Goal: Task Accomplishment & Management: Manage account settings

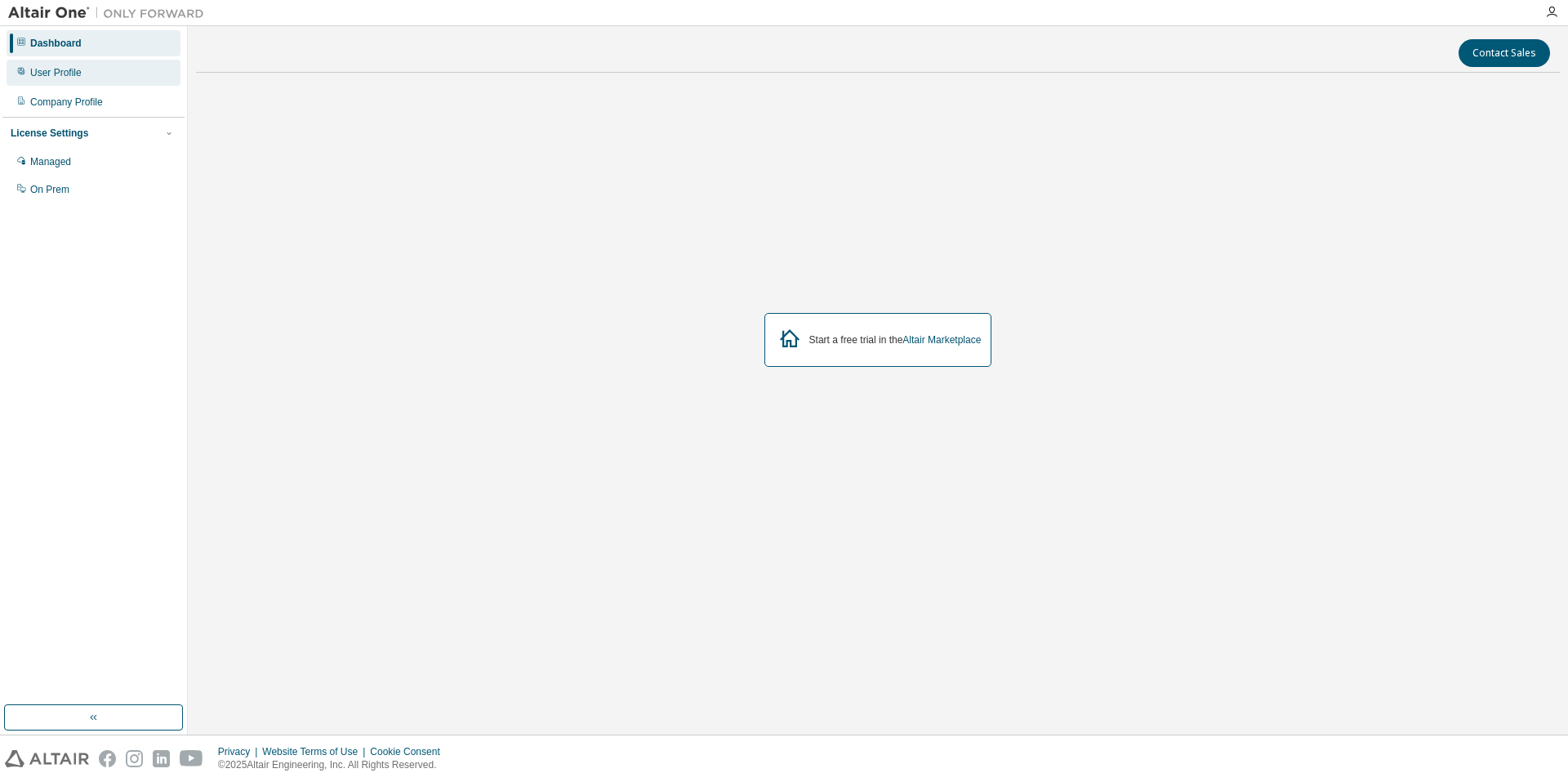
click at [33, 77] on div "User Profile" at bounding box center [55, 72] width 51 height 13
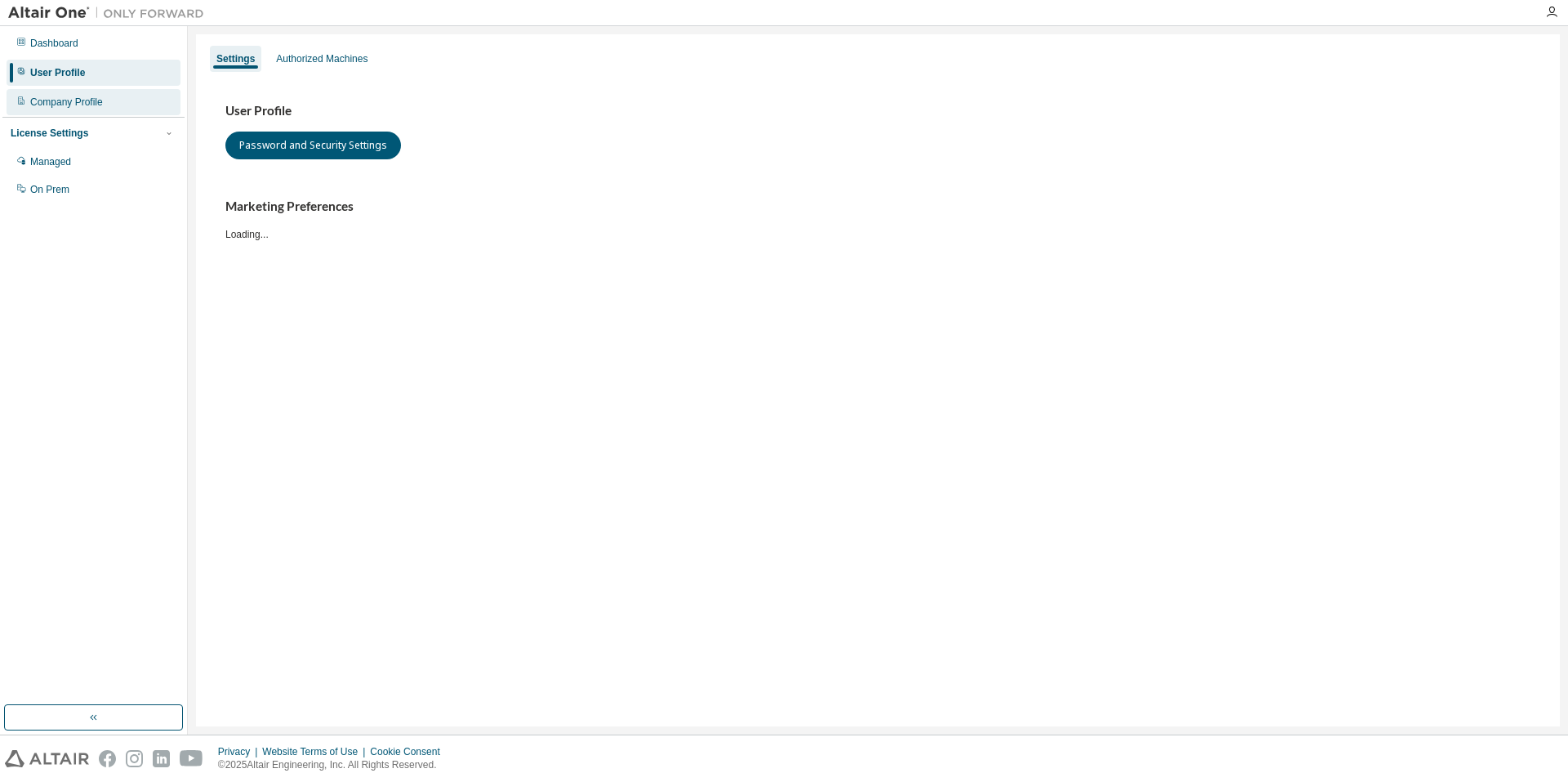
click at [49, 111] on div "Company Profile" at bounding box center [93, 102] width 174 height 26
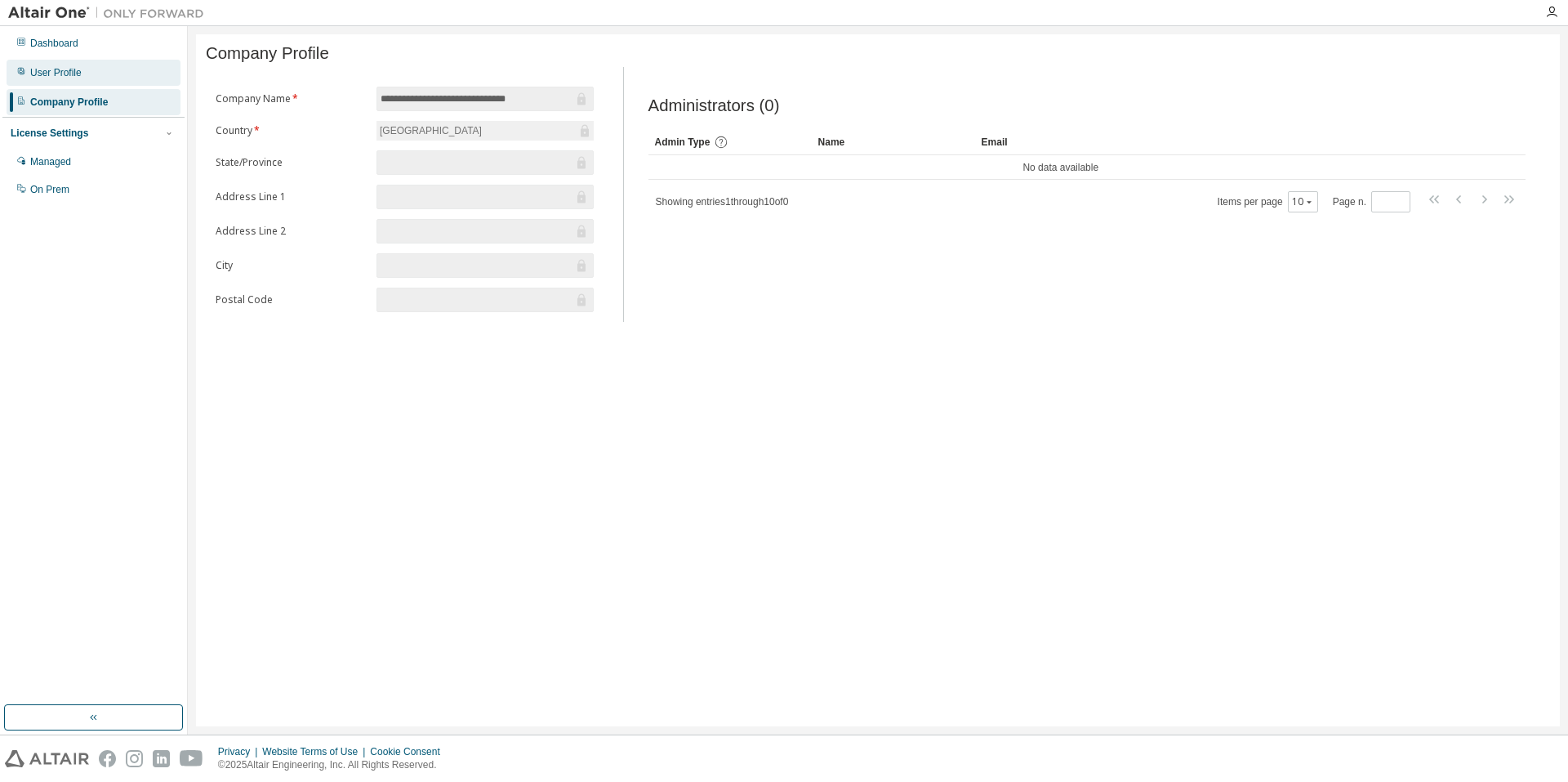
click at [99, 70] on div "User Profile" at bounding box center [93, 72] width 174 height 26
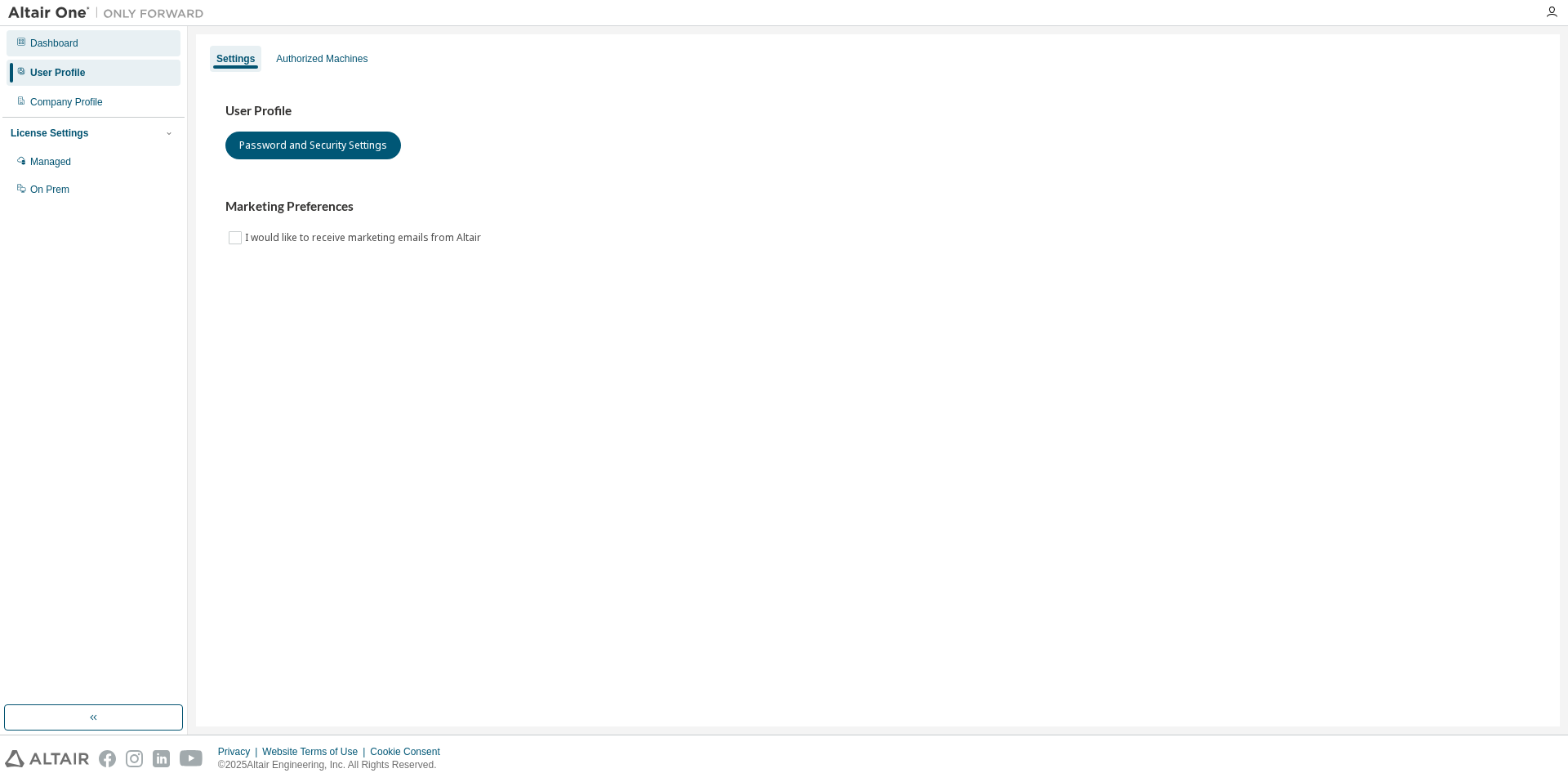
click at [131, 43] on div "Dashboard" at bounding box center [93, 43] width 174 height 26
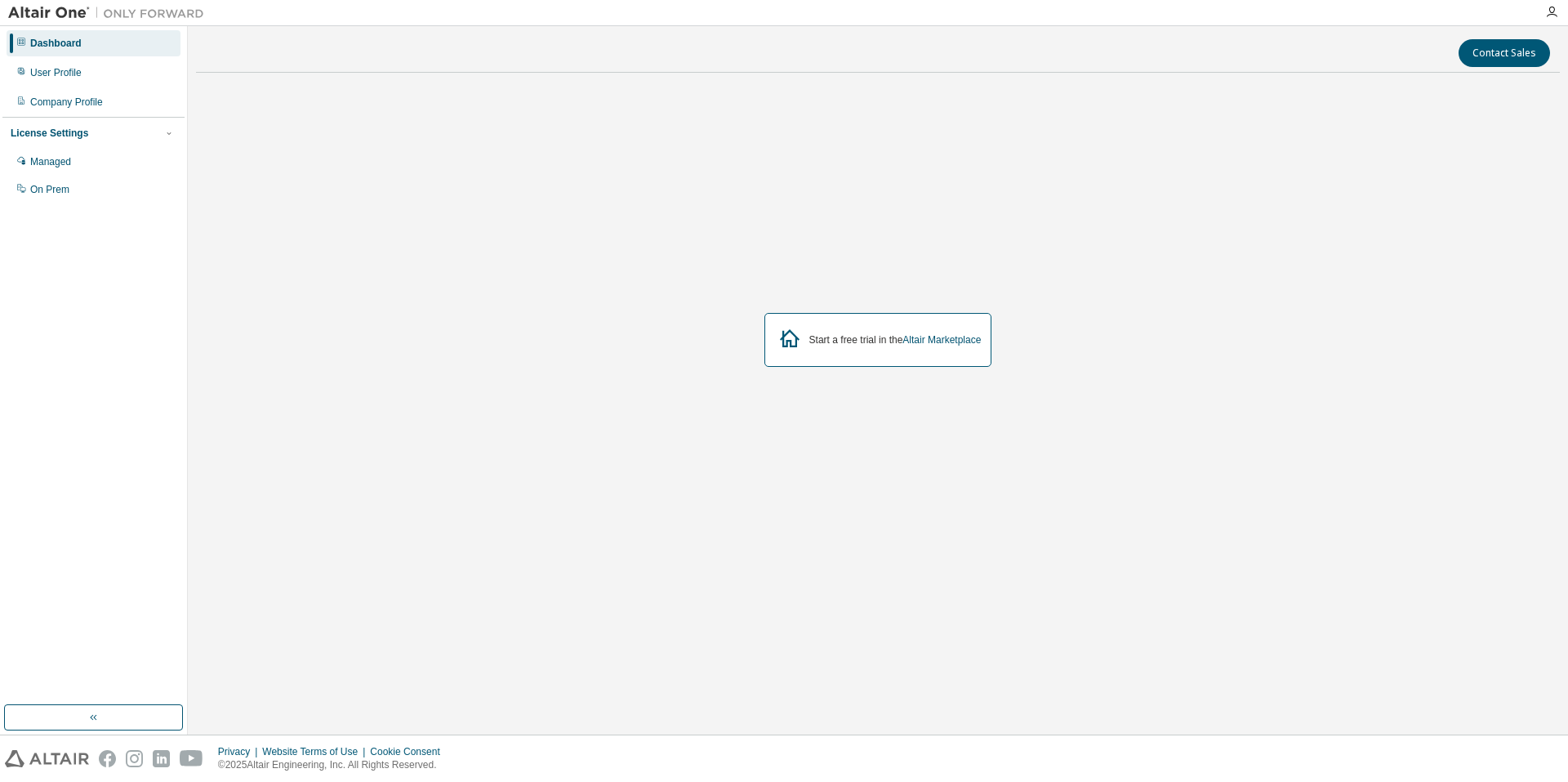
click at [103, 142] on div "License Settings Managed On Prem" at bounding box center [94, 160] width 183 height 87
click at [60, 142] on div "License Settings Managed On Prem" at bounding box center [94, 160] width 183 height 87
click at [59, 167] on div "Managed" at bounding box center [50, 161] width 41 height 13
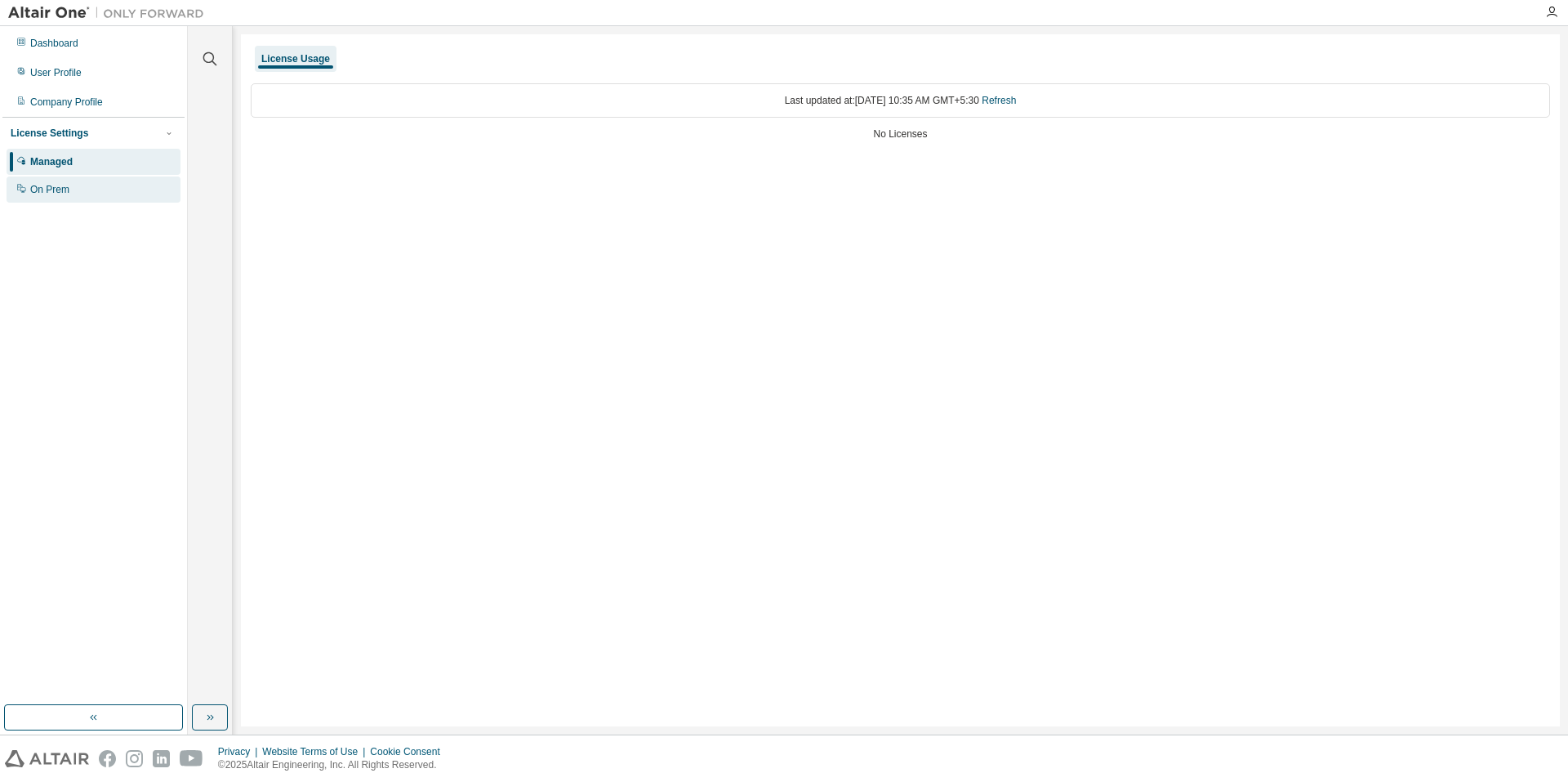
click at [77, 199] on div "On Prem" at bounding box center [93, 189] width 174 height 26
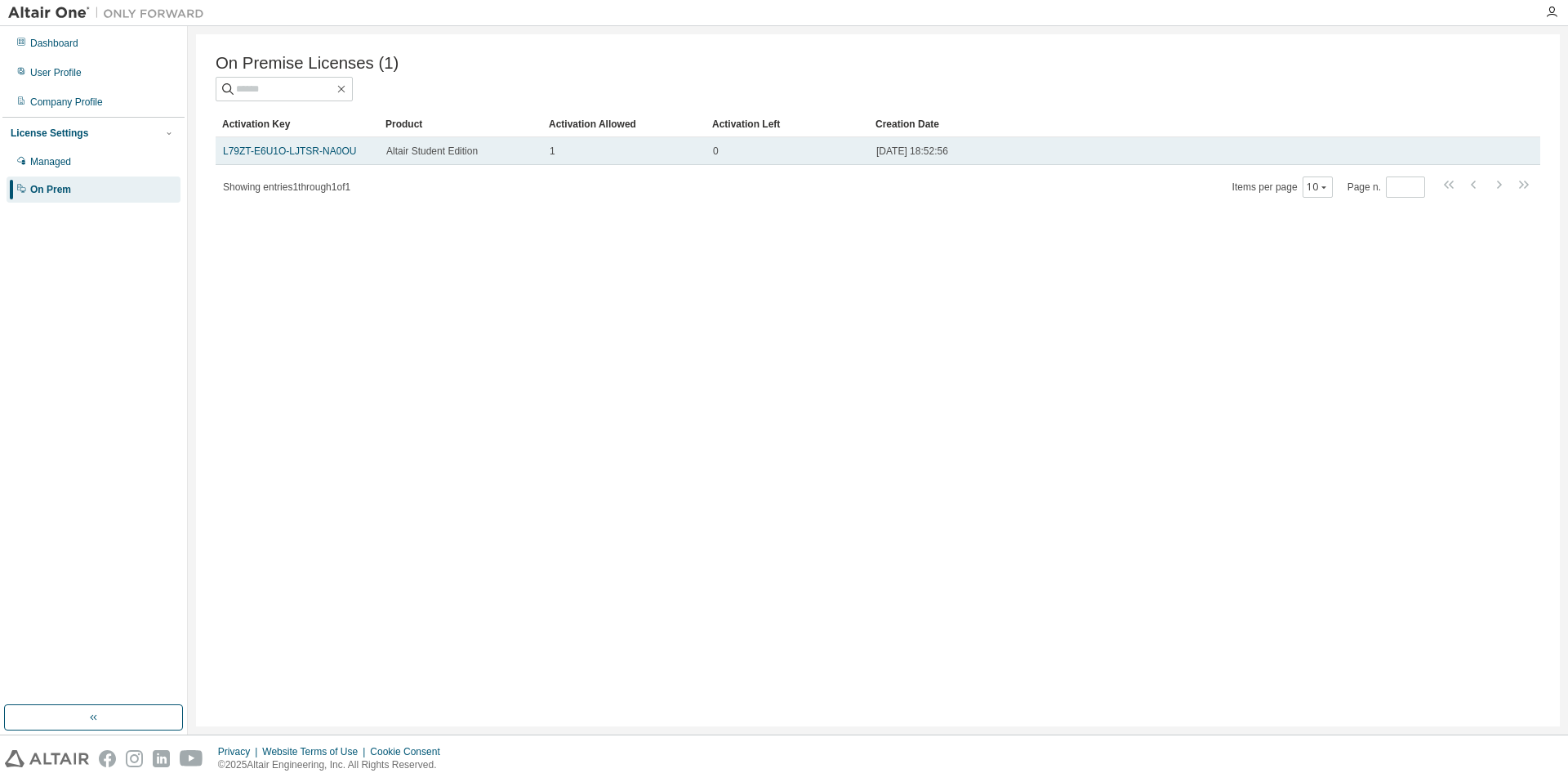
click at [500, 148] on div "Altair Student Edition" at bounding box center [460, 151] width 149 height 13
click at [330, 157] on link "L79ZT-E6U1O-LJTSR-NA0OU" at bounding box center [289, 152] width 133 height 12
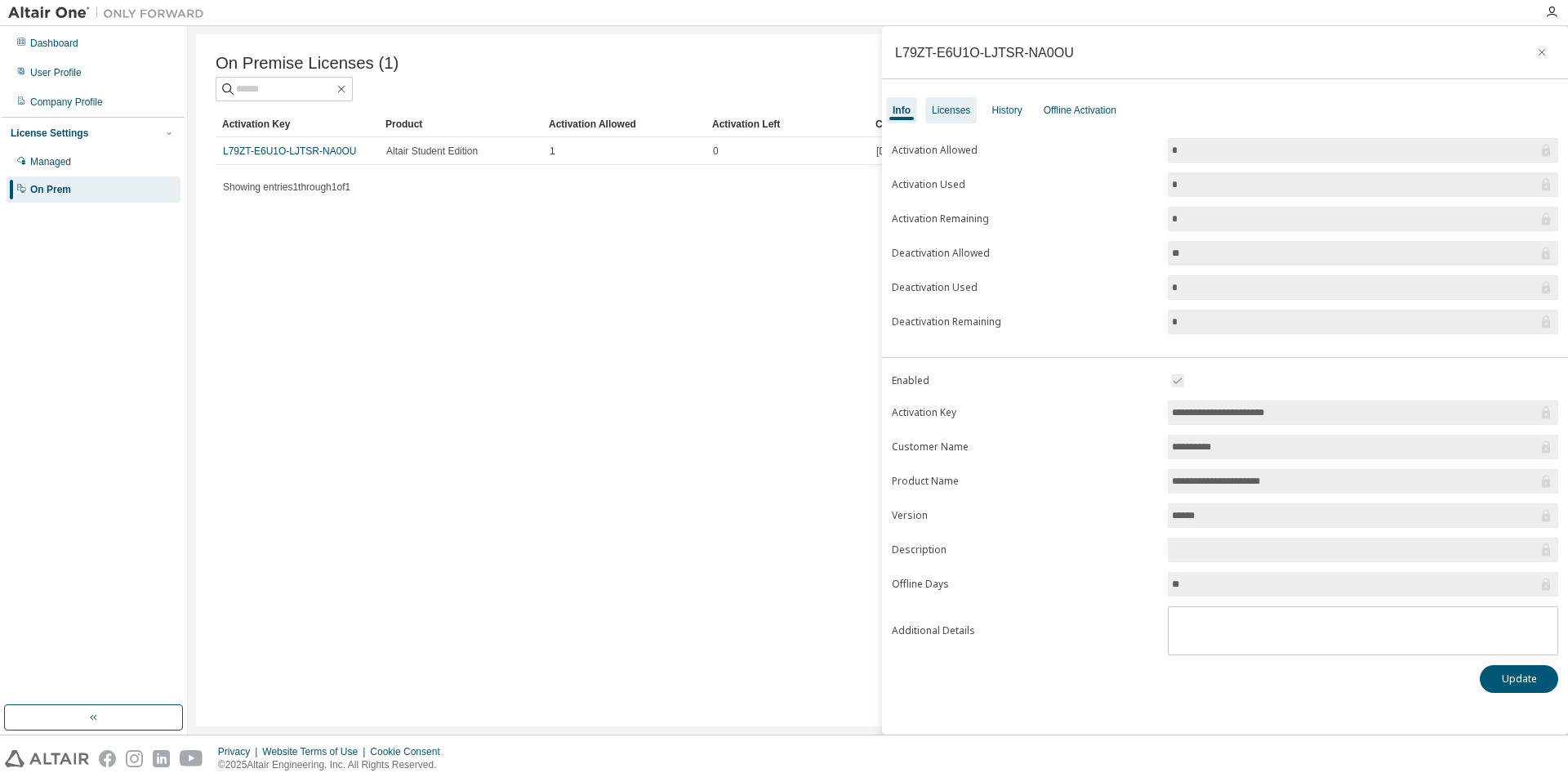
click at [957, 97] on div "Licenses" at bounding box center [951, 110] width 51 height 26
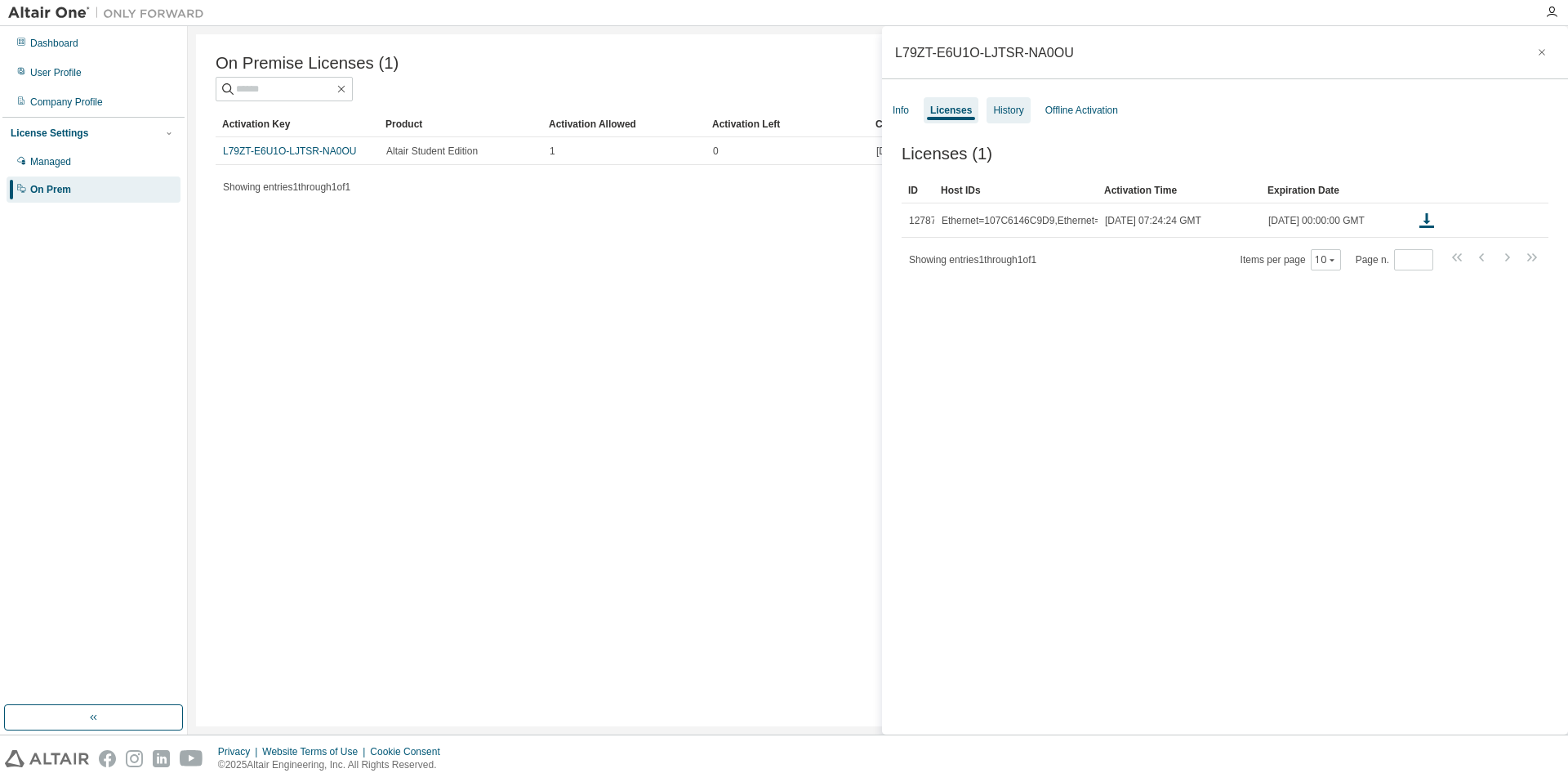
click at [1007, 112] on div "History" at bounding box center [1008, 110] width 30 height 13
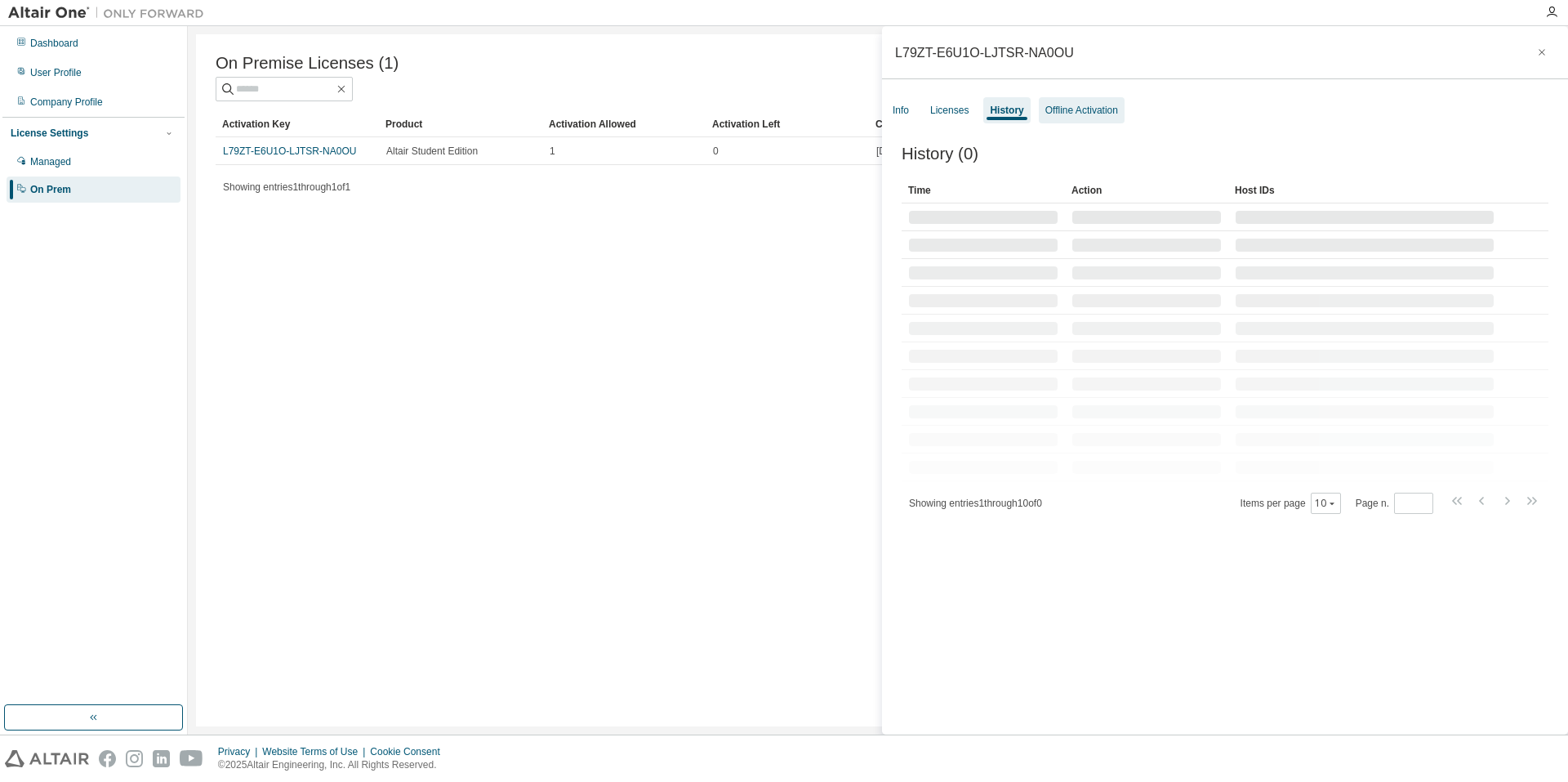
click at [1055, 111] on div "Offline Activation" at bounding box center [1082, 110] width 73 height 13
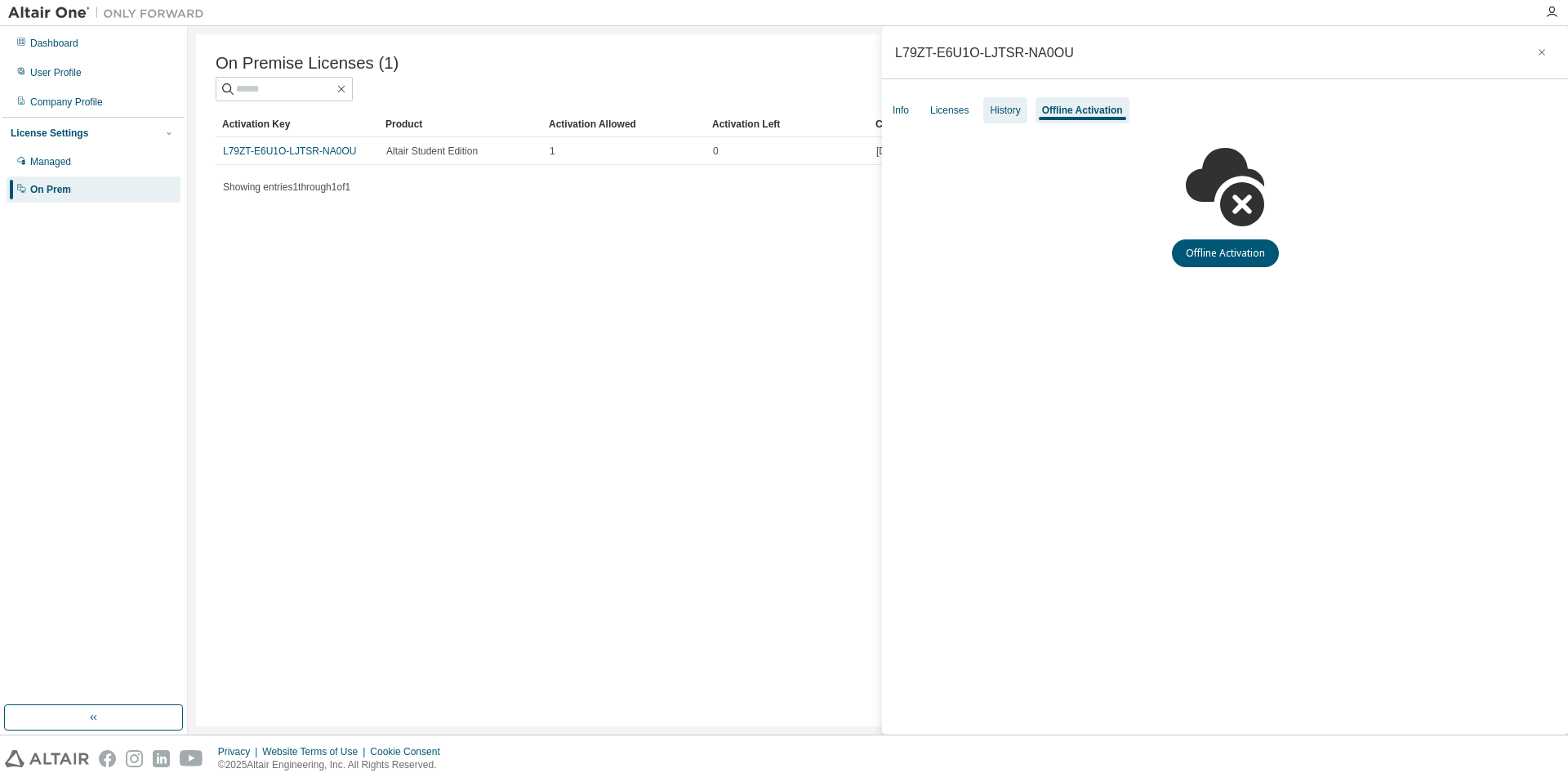
click at [1004, 111] on div "History" at bounding box center [1005, 110] width 30 height 13
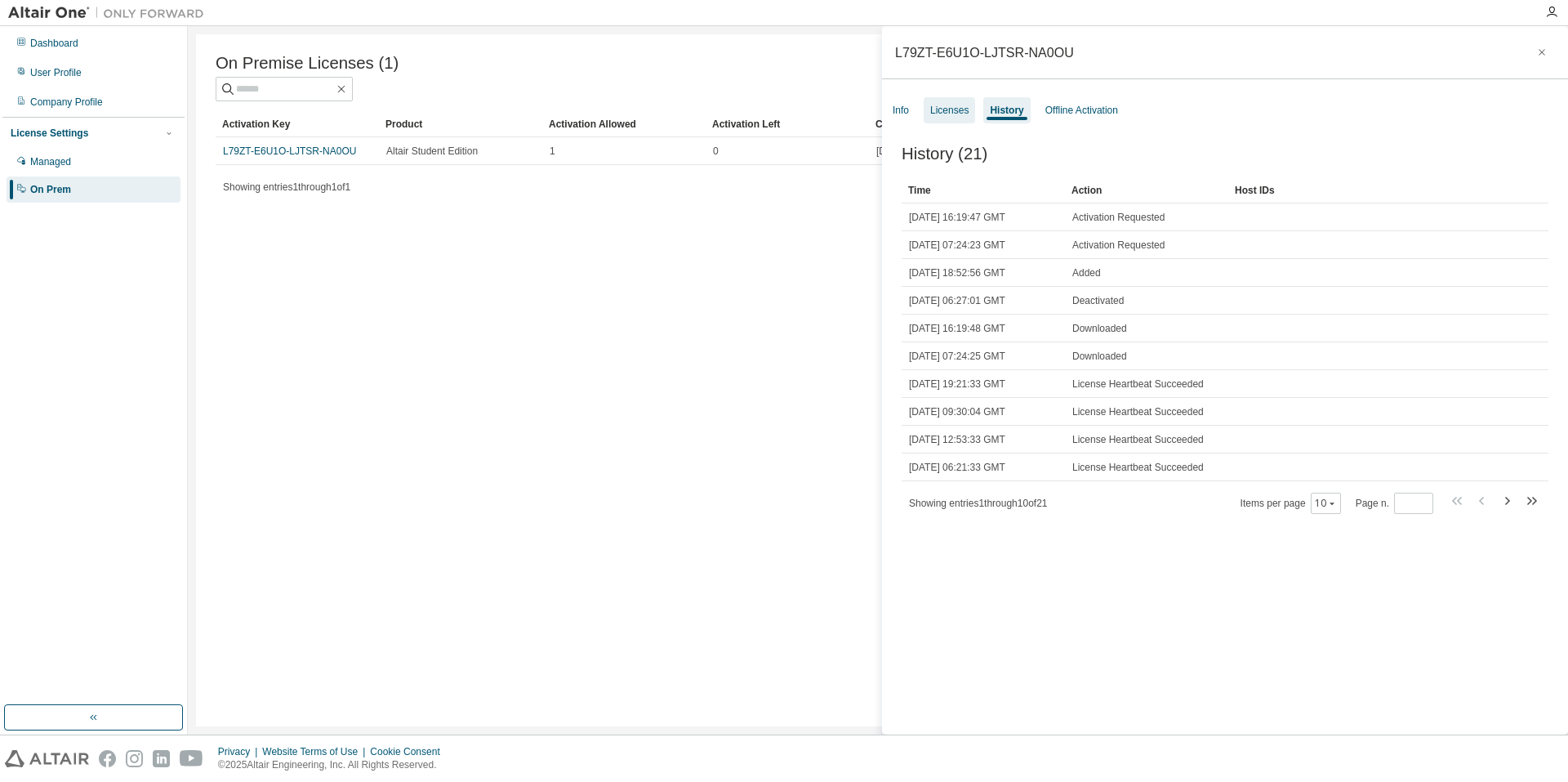
click at [957, 111] on div "Licenses" at bounding box center [950, 110] width 39 height 13
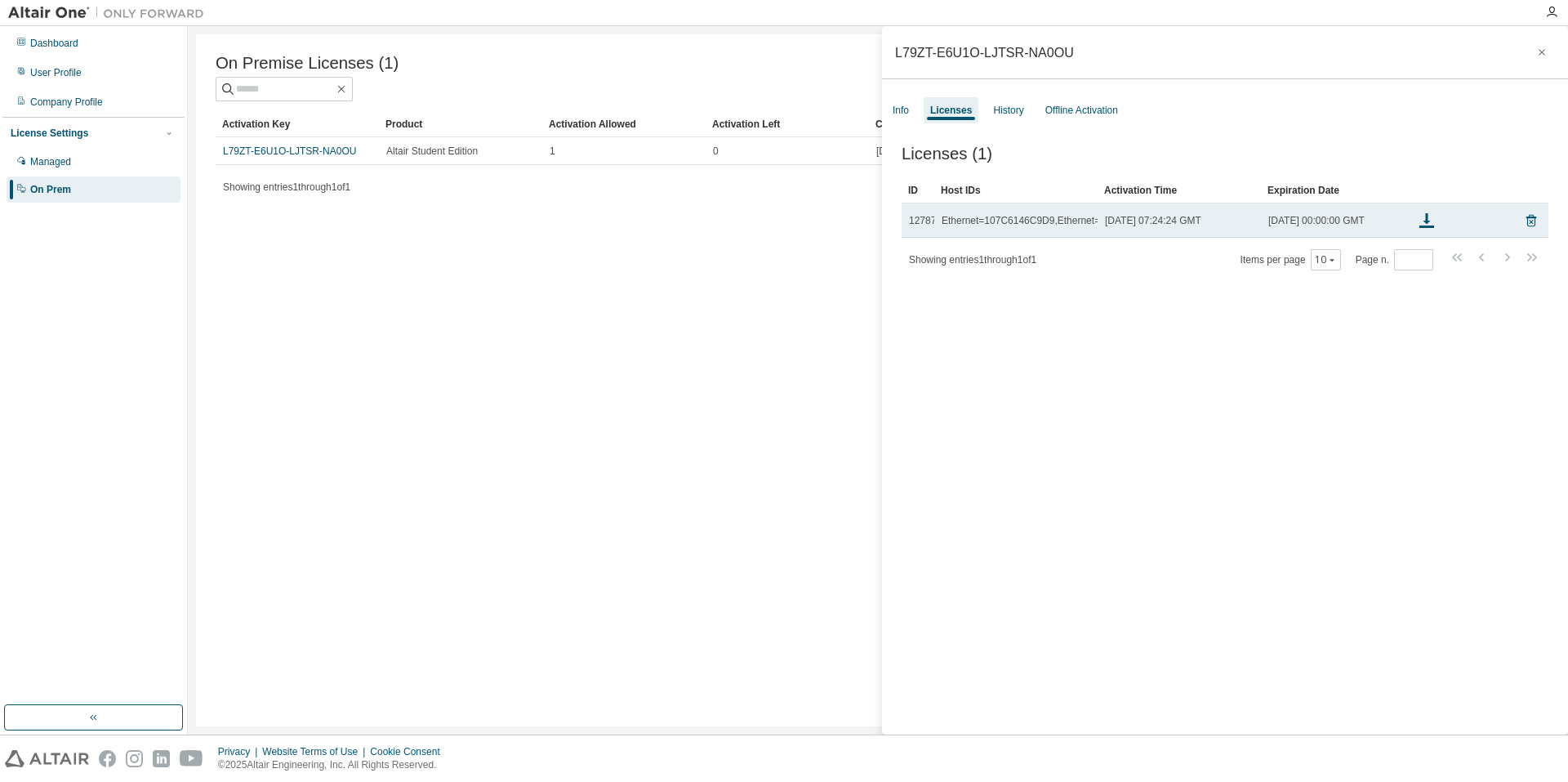
click at [1156, 220] on td "Mon, 08 Jul 2024 07:24:24 GMT" at bounding box center [1180, 220] width 163 height 34
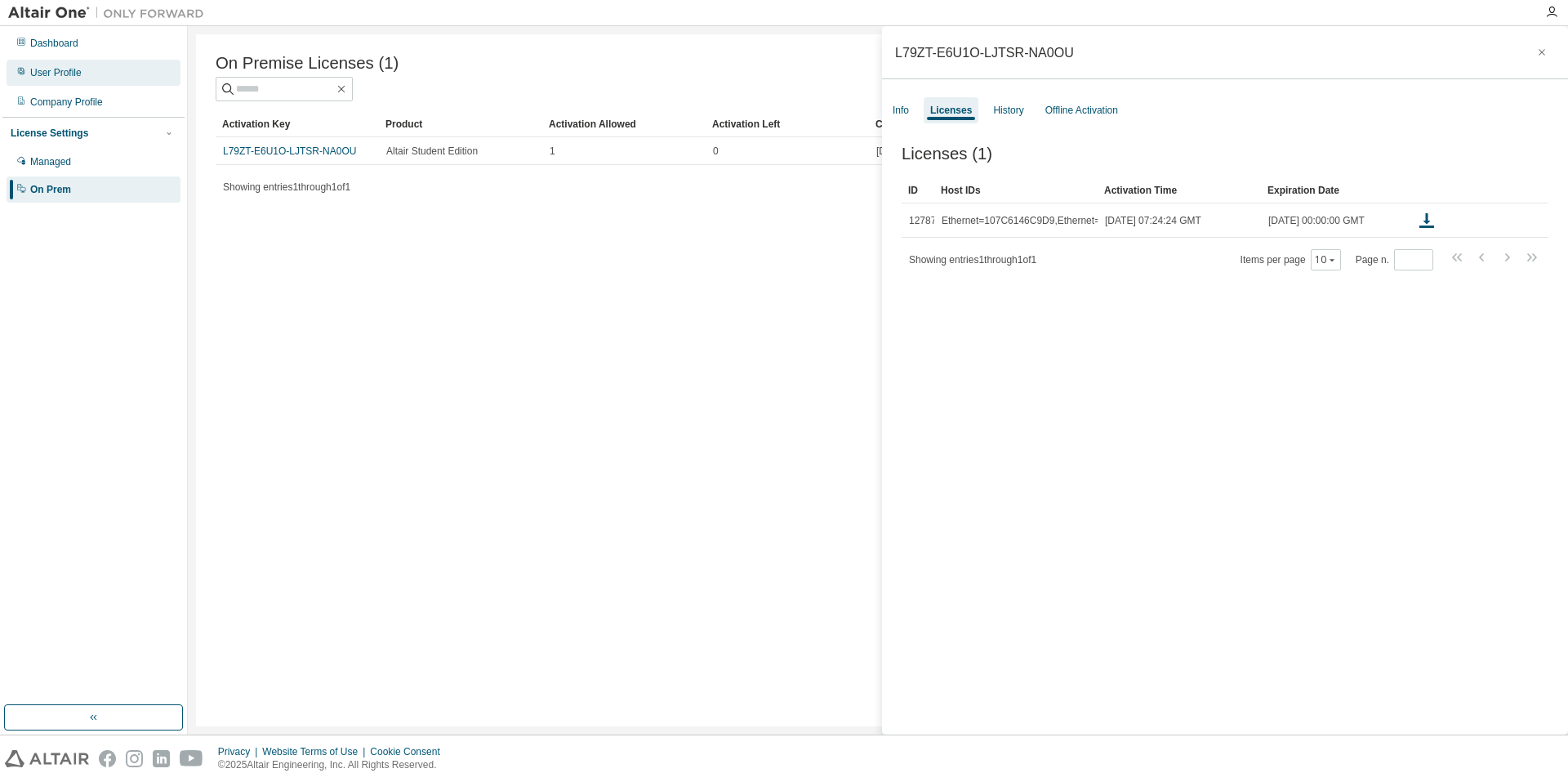
click at [53, 63] on div "User Profile" at bounding box center [93, 72] width 174 height 26
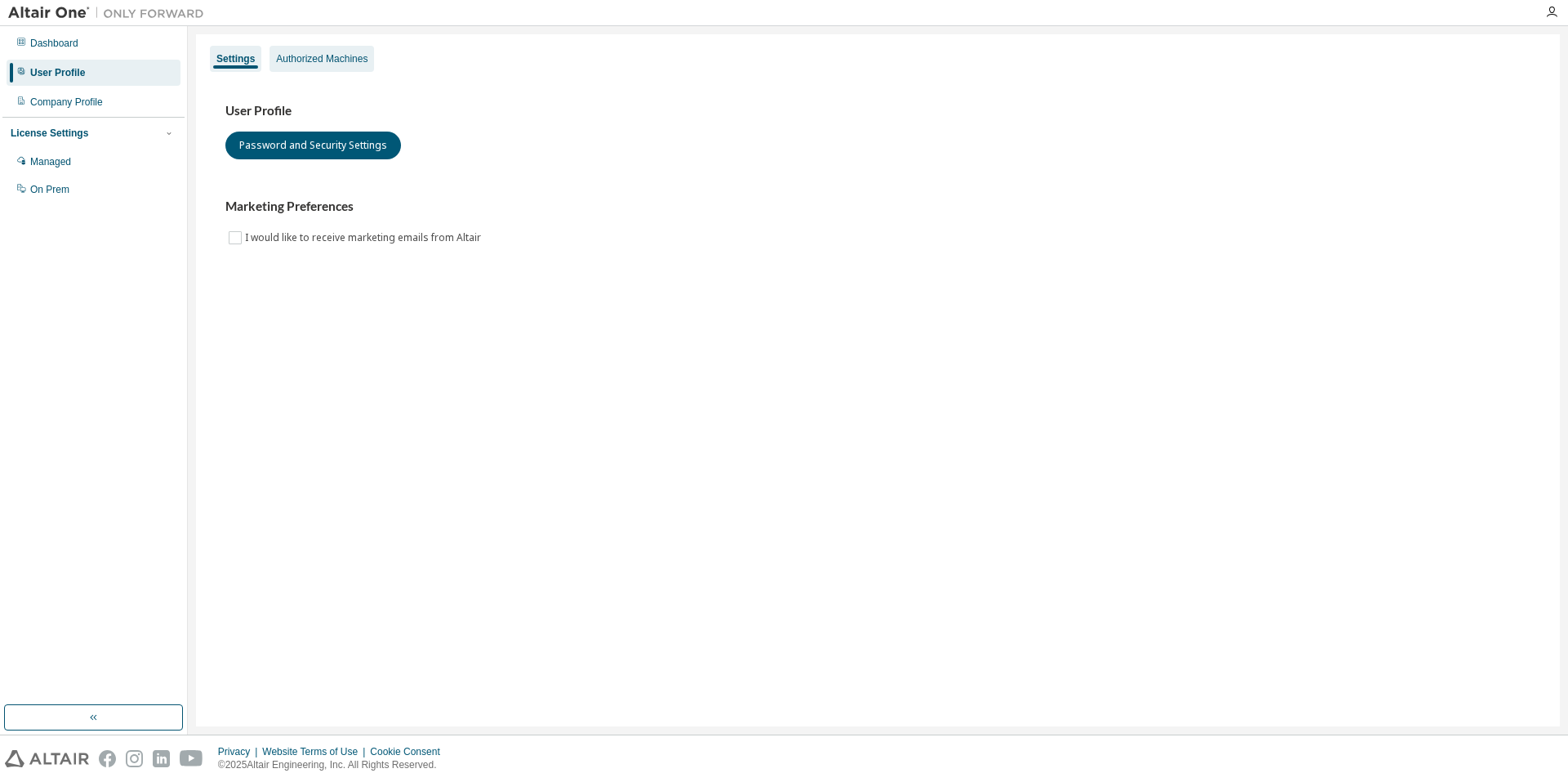
click at [364, 66] on div "Authorized Machines" at bounding box center [322, 58] width 105 height 26
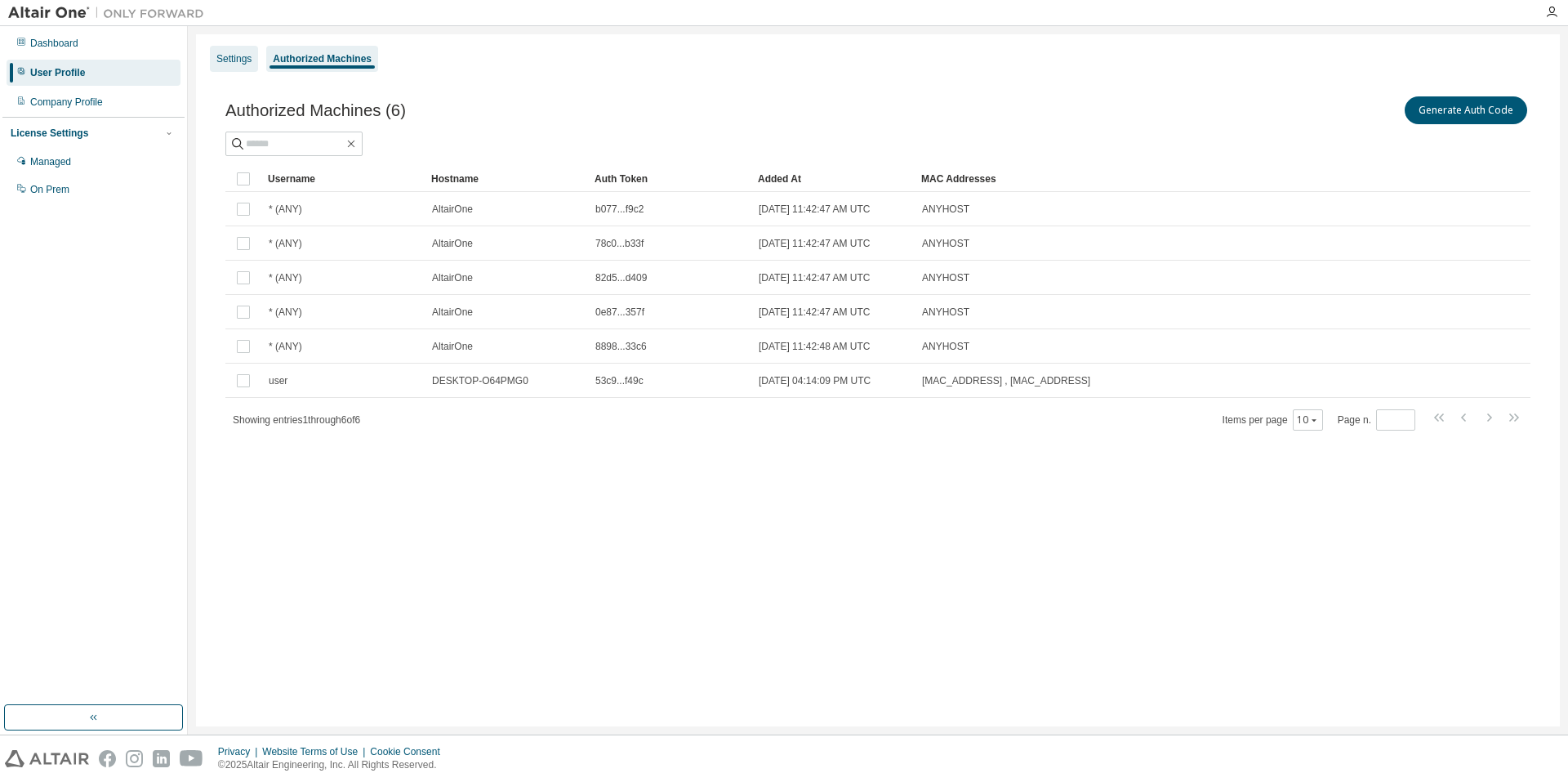
click at [234, 55] on div "Settings" at bounding box center [234, 58] width 35 height 13
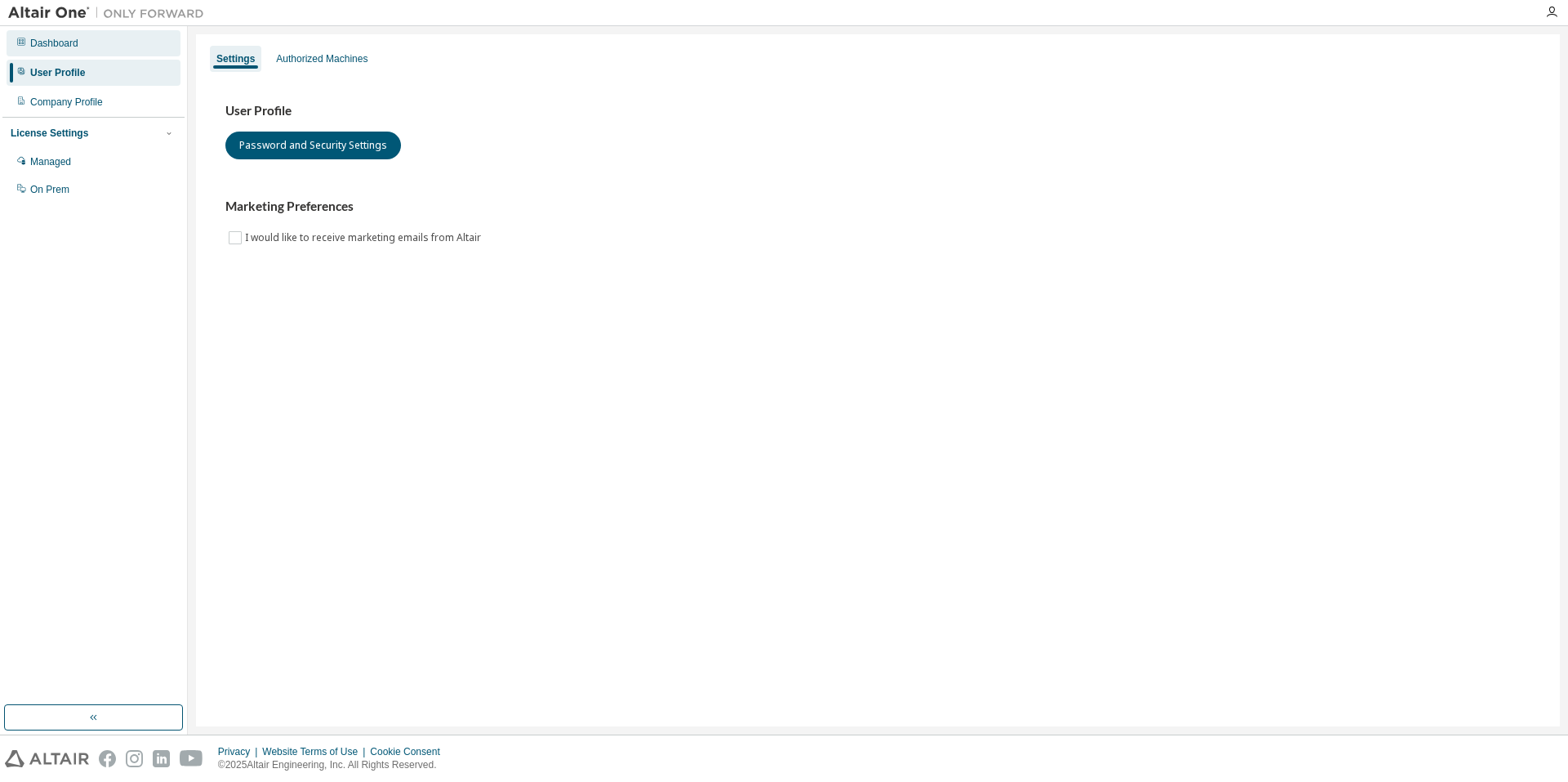
click at [111, 53] on div "Dashboard" at bounding box center [93, 43] width 174 height 26
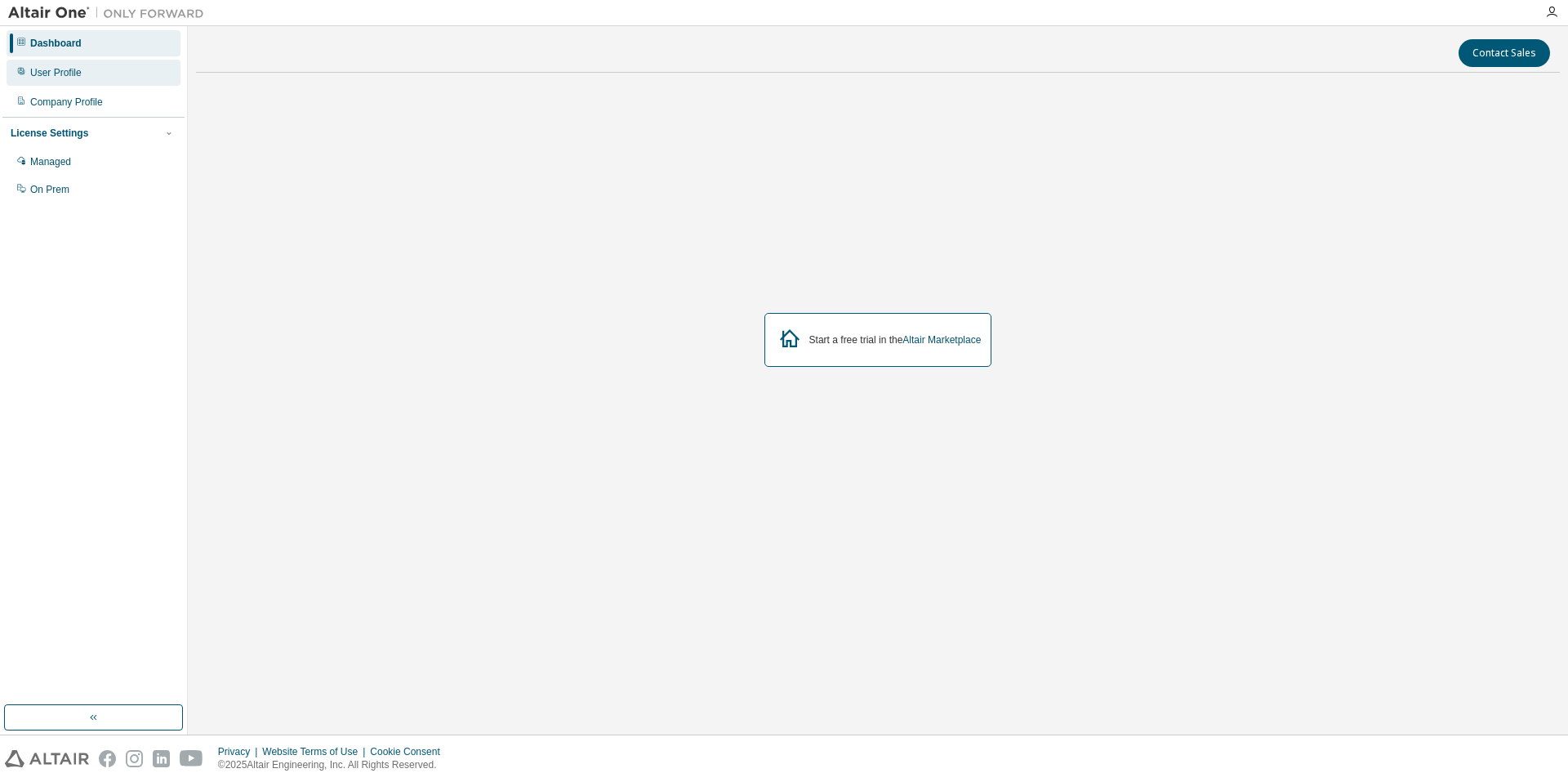
click at [94, 76] on div "User Profile" at bounding box center [93, 72] width 174 height 26
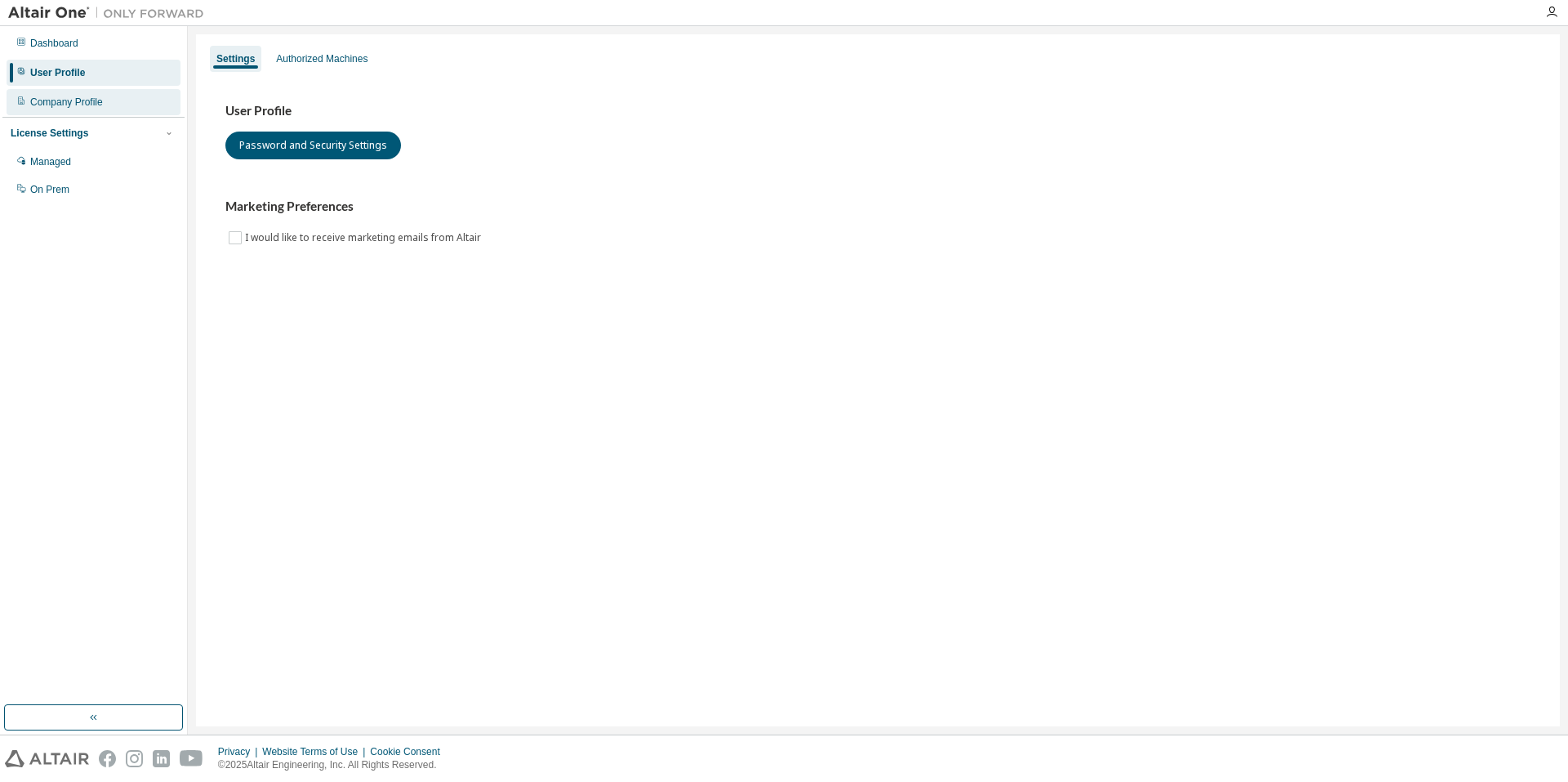
click at [81, 107] on div "Company Profile" at bounding box center [66, 101] width 73 height 13
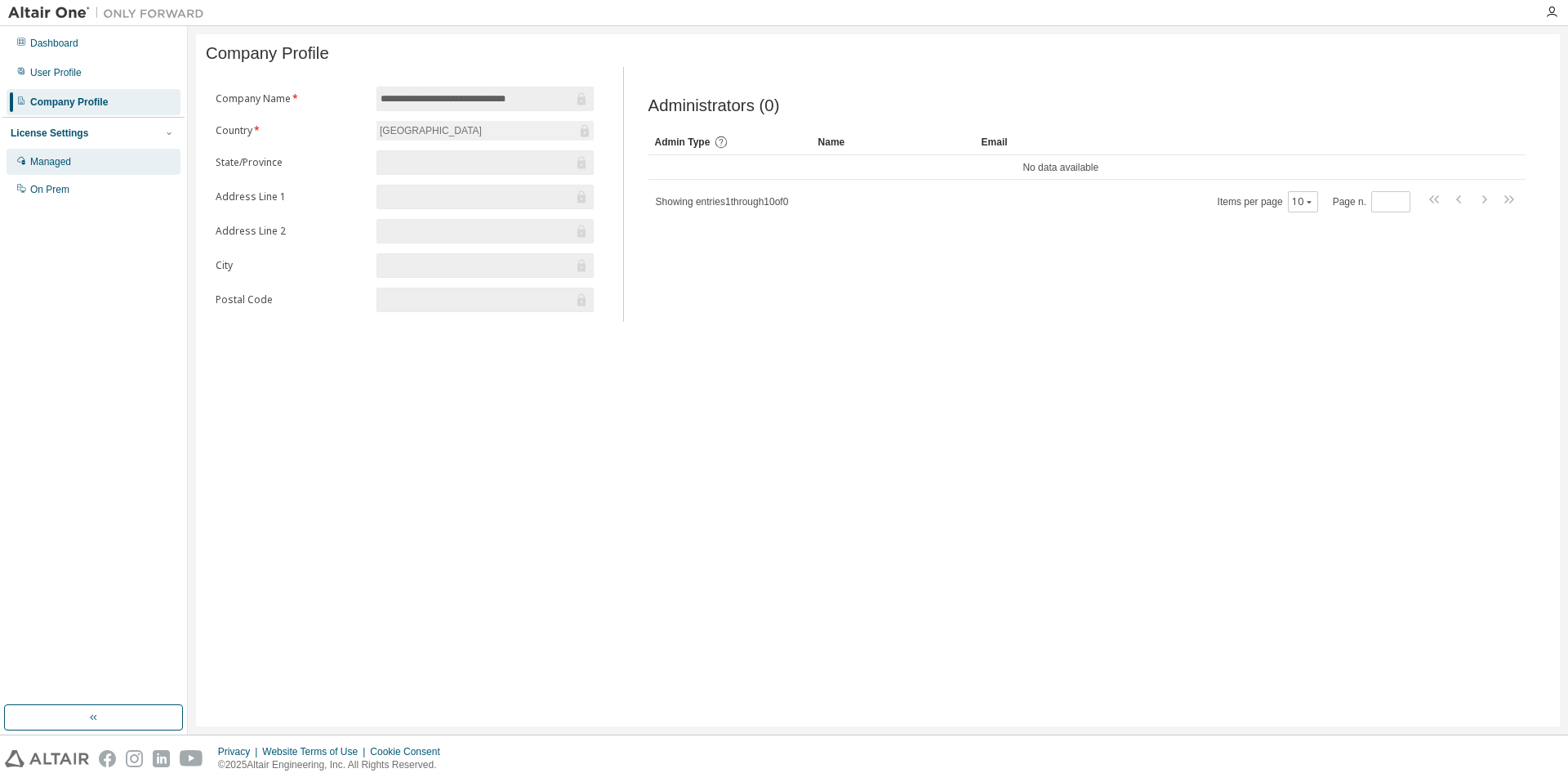
click at [81, 157] on div "Managed" at bounding box center [93, 161] width 174 height 26
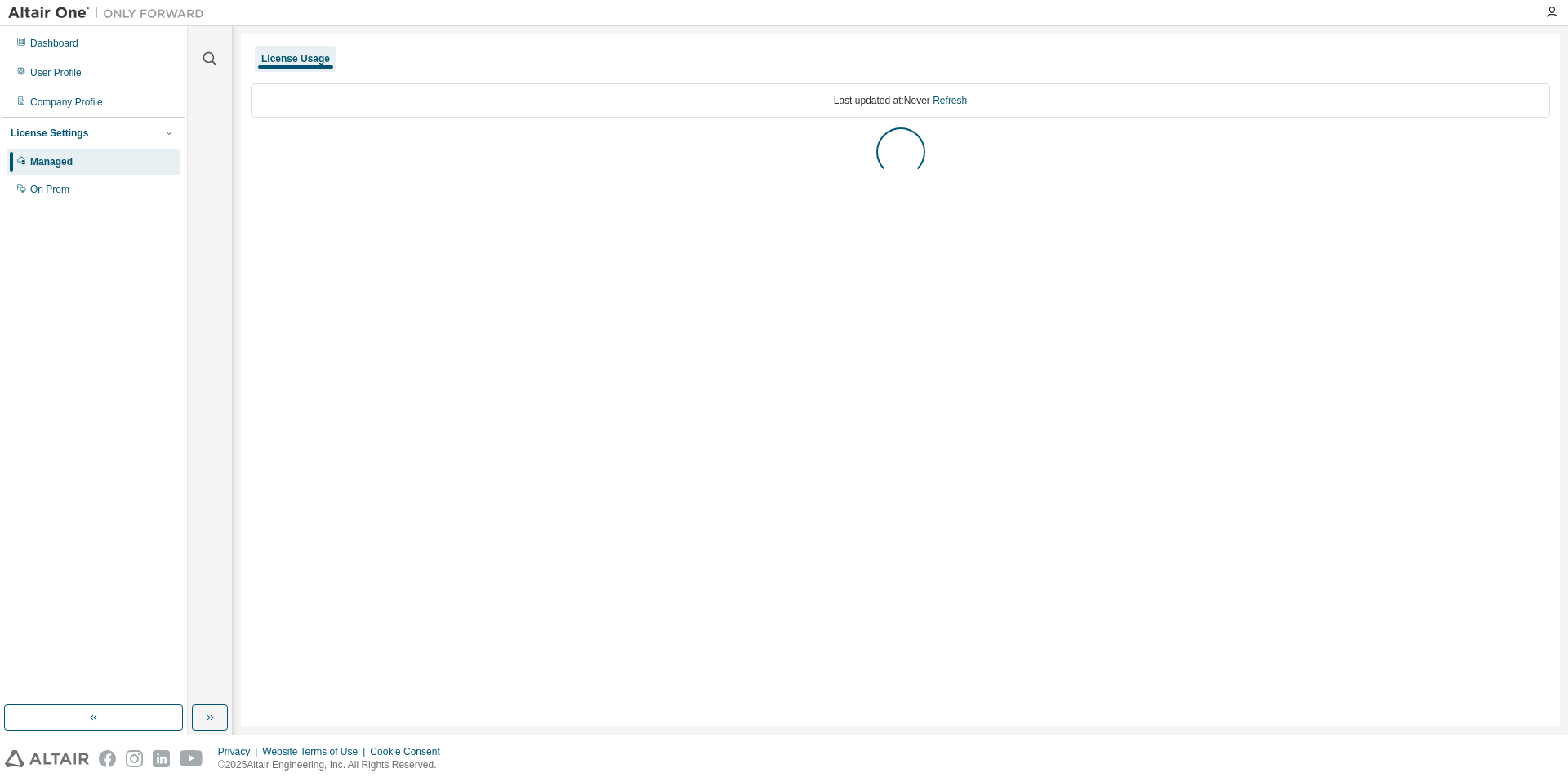
click at [85, 136] on div "License Settings" at bounding box center [93, 133] width 166 height 15
click at [79, 188] on div "On Prem" at bounding box center [93, 189] width 174 height 26
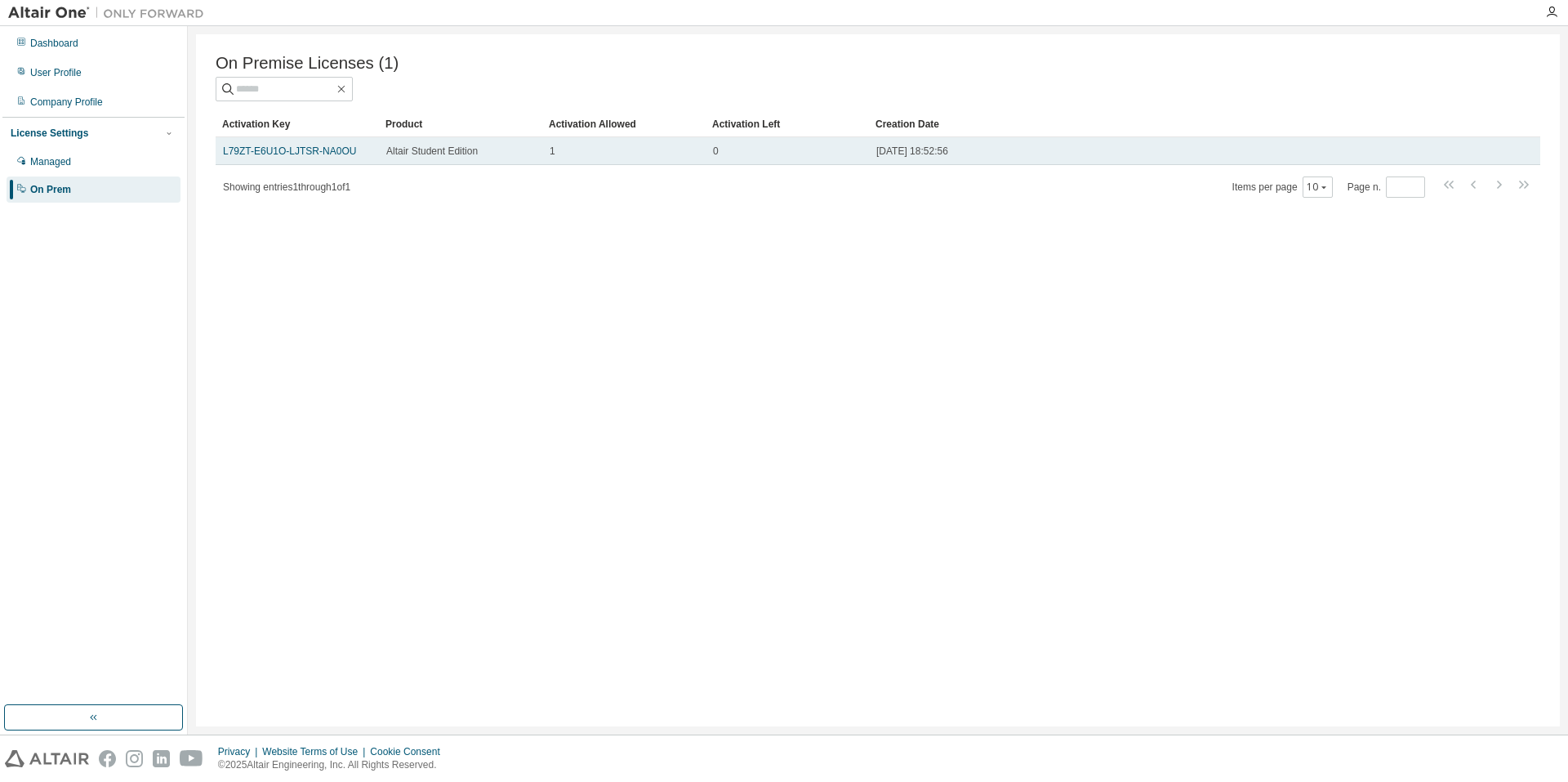
click at [486, 161] on td "Altair Student Edition" at bounding box center [460, 151] width 163 height 28
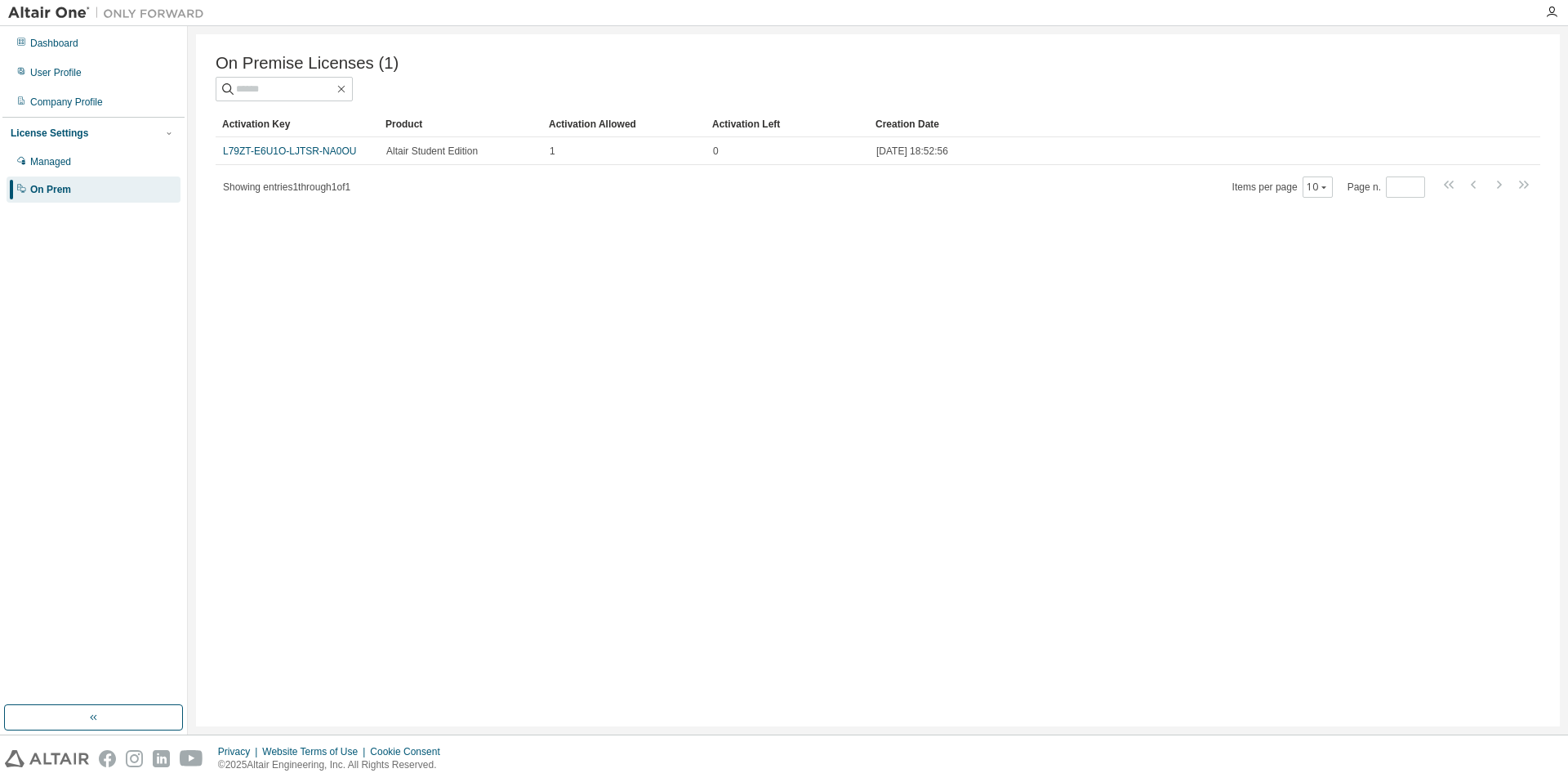
drag, startPoint x: 486, startPoint y: 161, endPoint x: 400, endPoint y: 267, distance: 136.5
click at [400, 267] on div "On Premise Licenses (1) Clear Load Save Save As Field Operator Value Select fil…" at bounding box center [878, 380] width 1364 height 693
click at [51, 711] on button "button" at bounding box center [93, 717] width 179 height 26
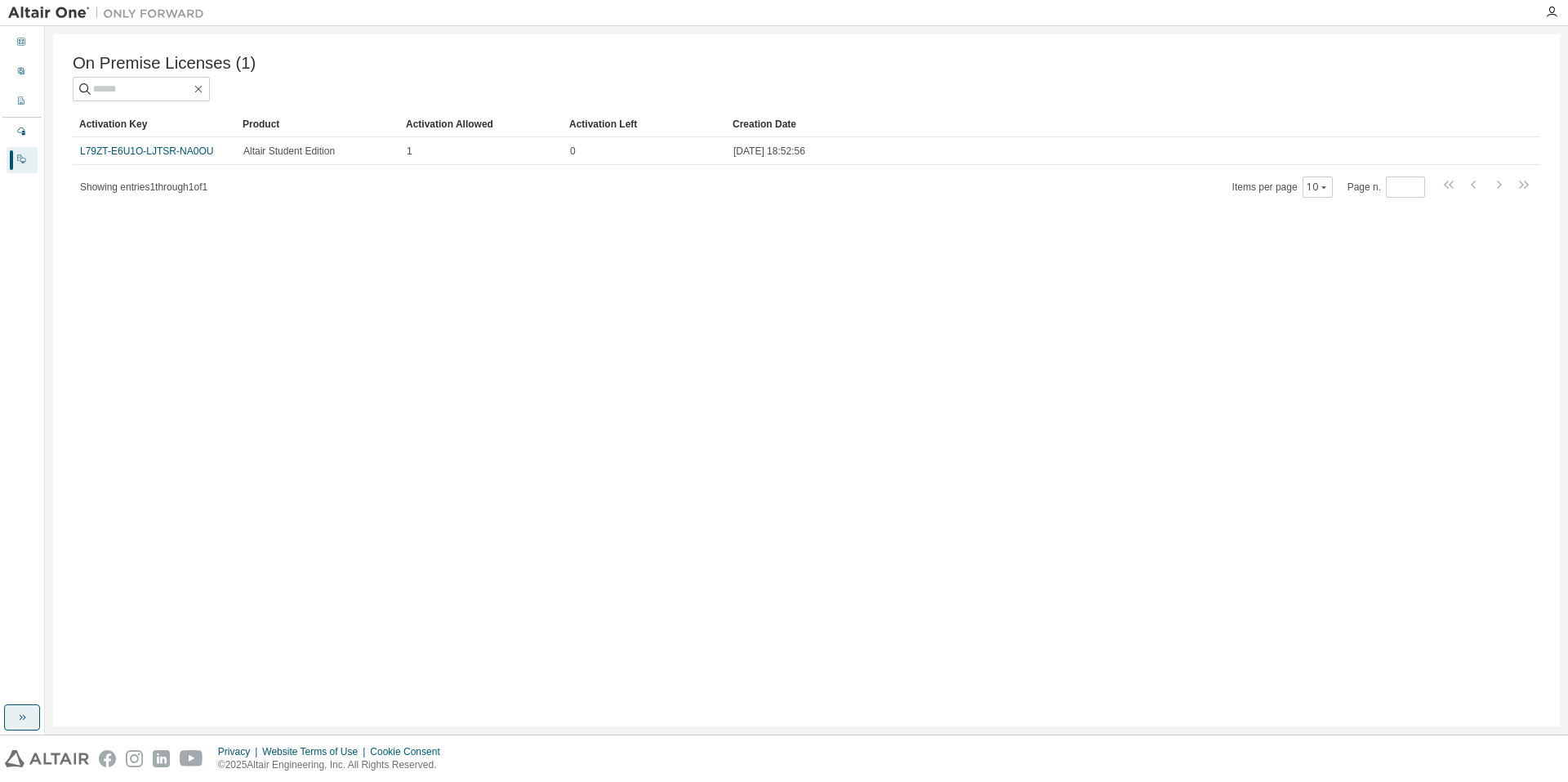
click at [23, 718] on icon "button" at bounding box center [21, 717] width 13 height 13
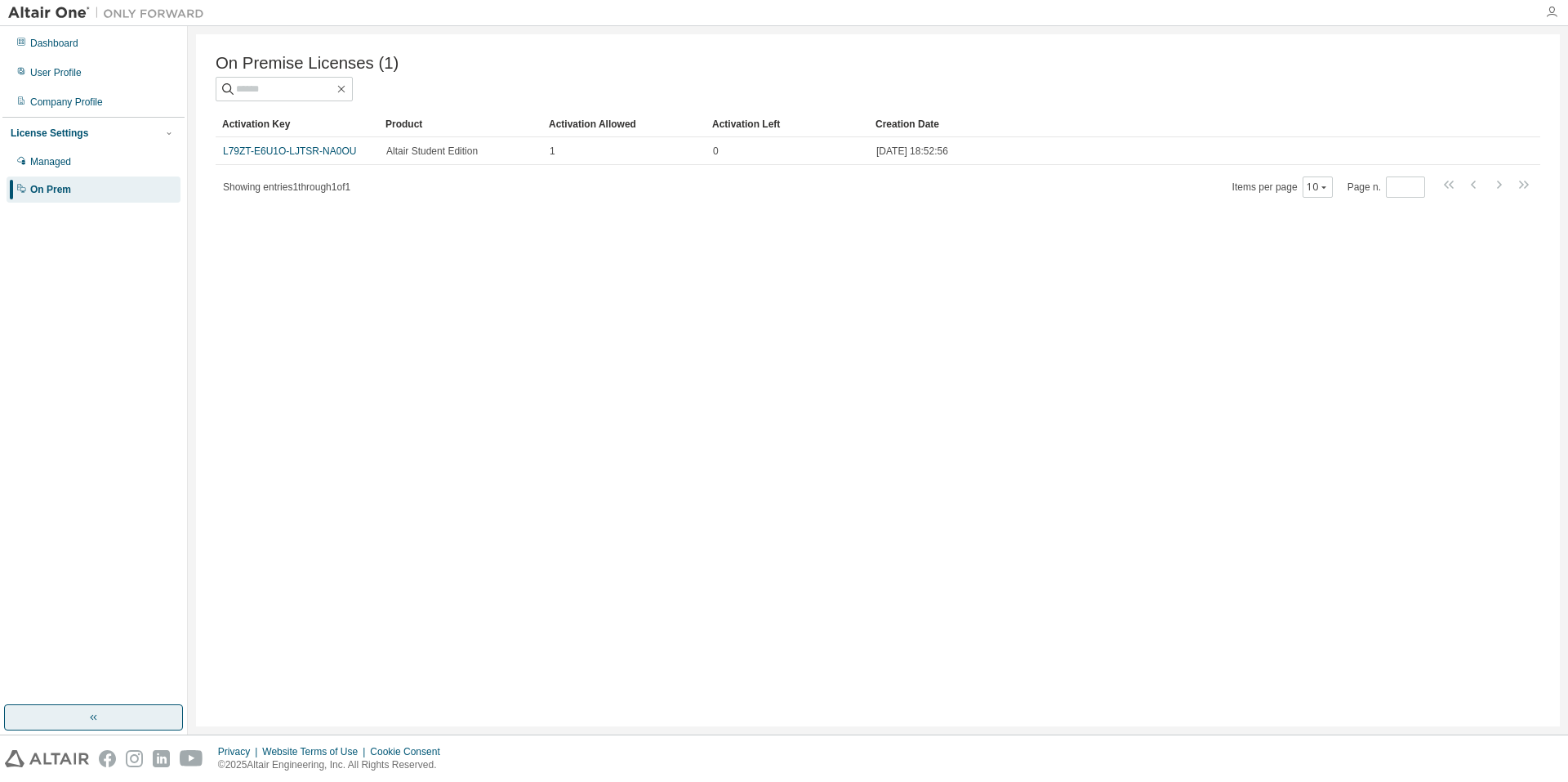
click at [1546, 13] on icon "button" at bounding box center [1551, 12] width 13 height 13
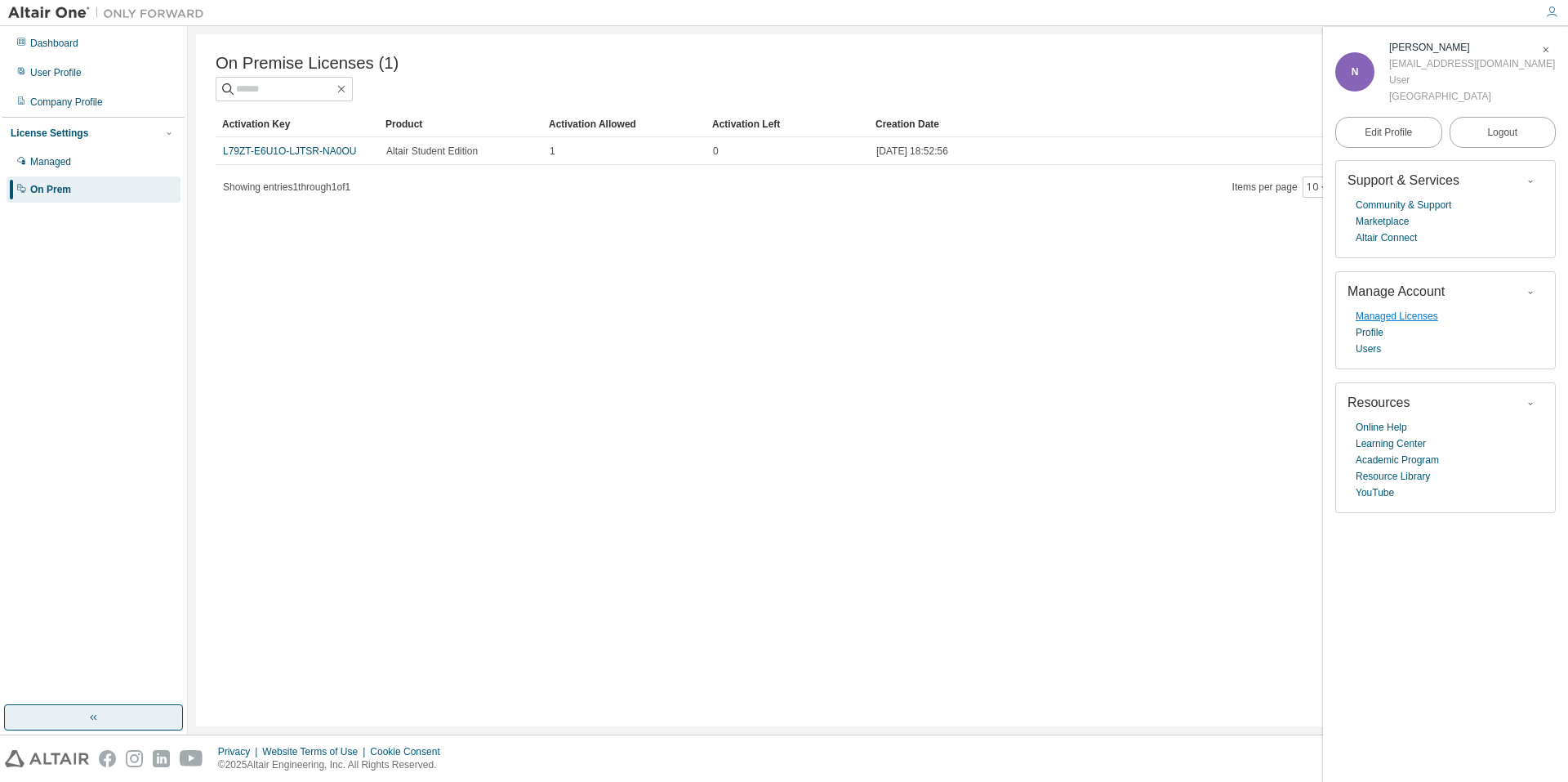
click at [1418, 324] on link "Managed Licenses" at bounding box center [1397, 316] width 83 height 17
click at [1205, 399] on div "On Premise Licenses (1) Clear Load Save Save As Field Operator Value Select fil…" at bounding box center [878, 380] width 1364 height 693
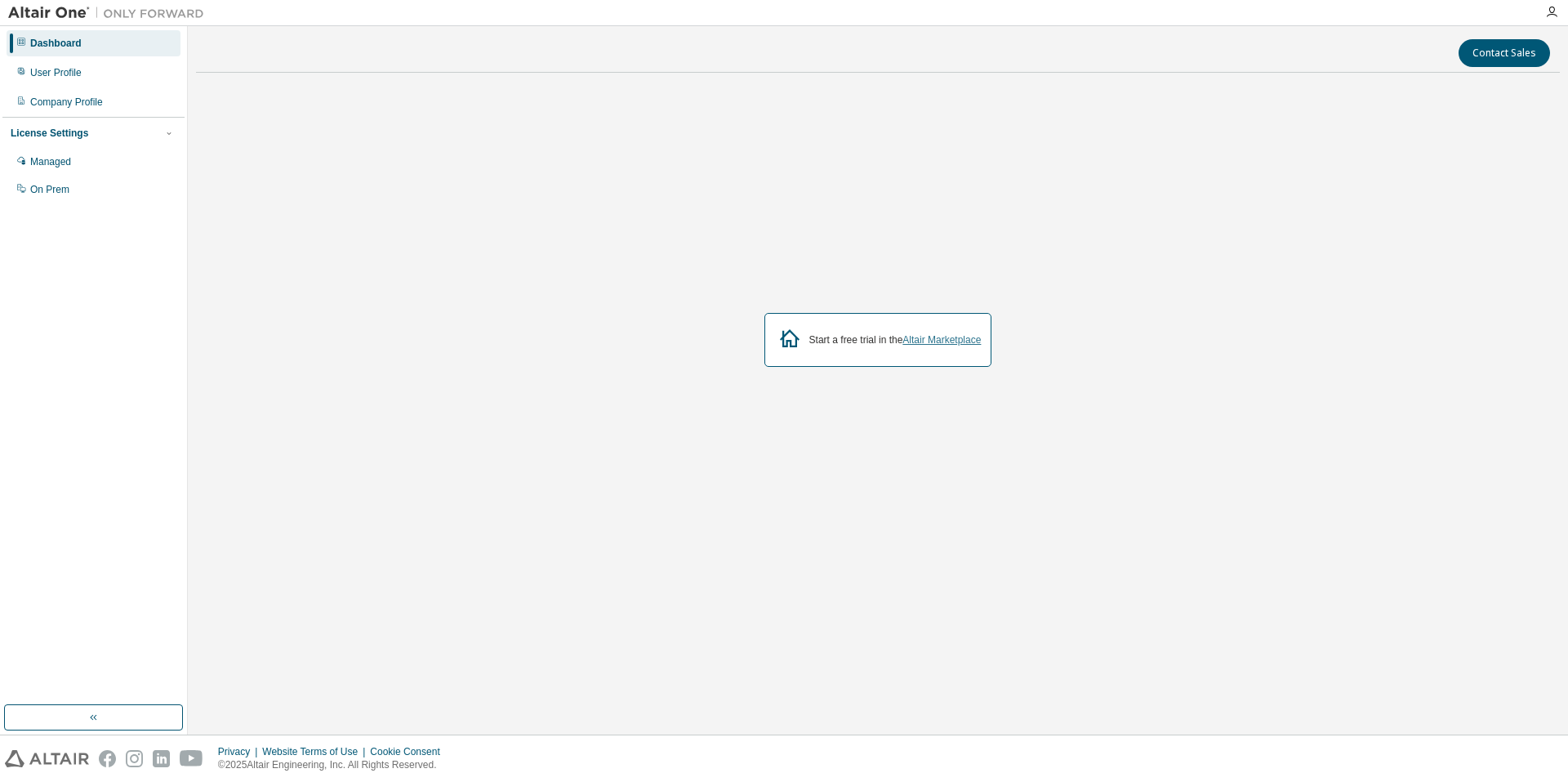
click at [932, 341] on link "Altair Marketplace" at bounding box center [942, 340] width 79 height 12
